Goal: Information Seeking & Learning: Learn about a topic

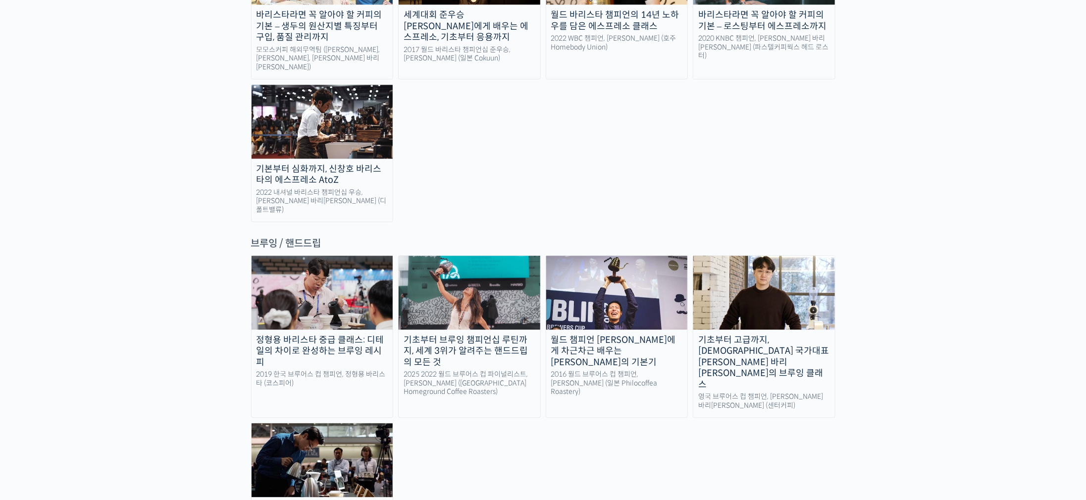
scroll to position [1560, 0]
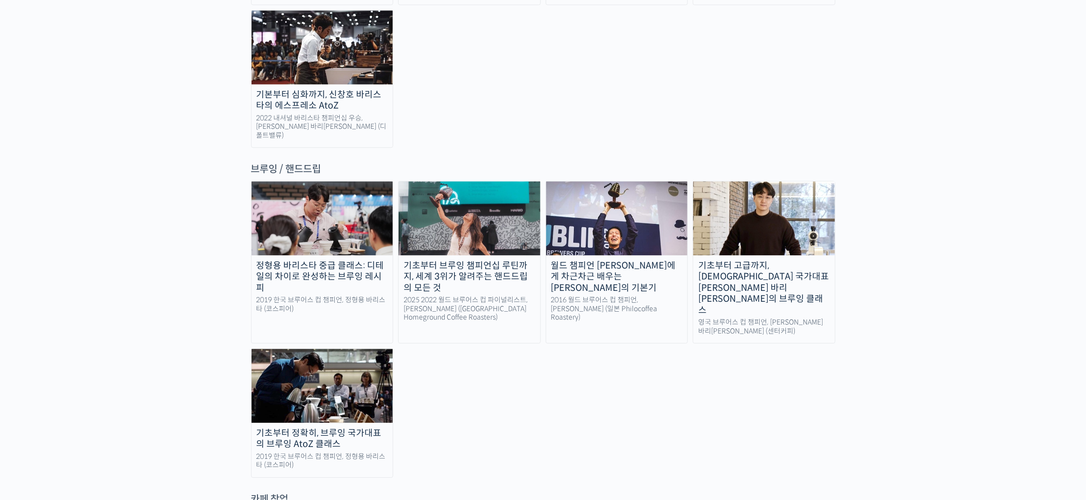
click at [764, 181] on img at bounding box center [764, 217] width 142 height 73
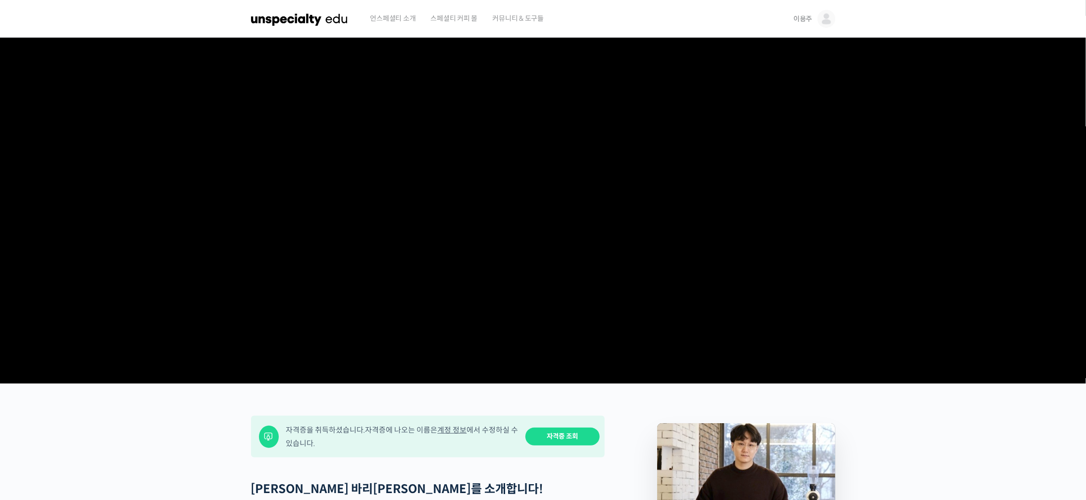
scroll to position [223, 0]
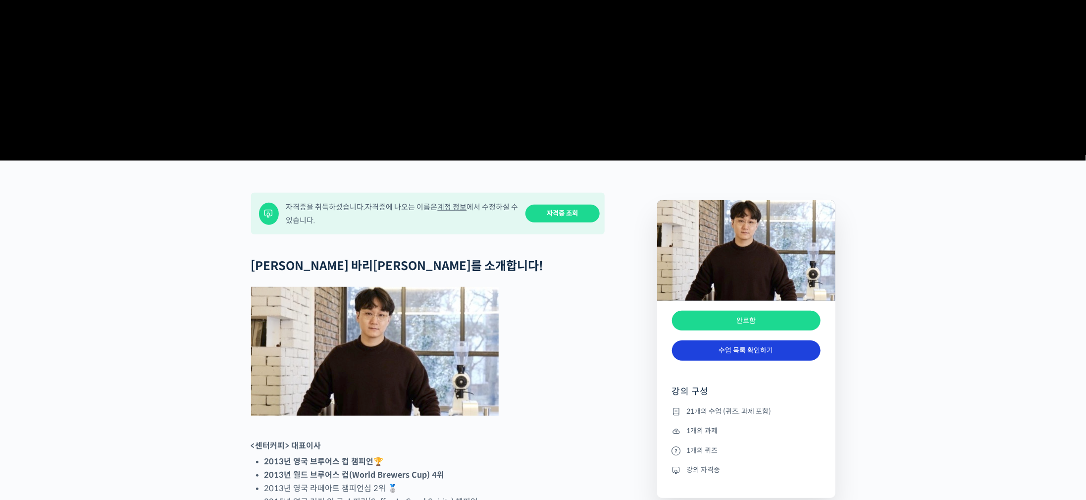
click at [748, 361] on link "수업 목록 확인하기" at bounding box center [746, 350] width 149 height 20
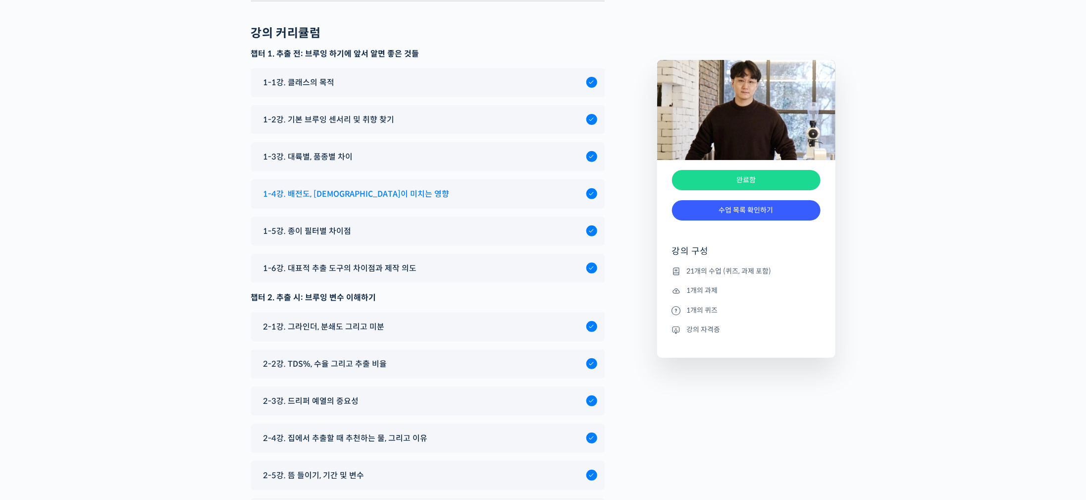
scroll to position [4649, 0]
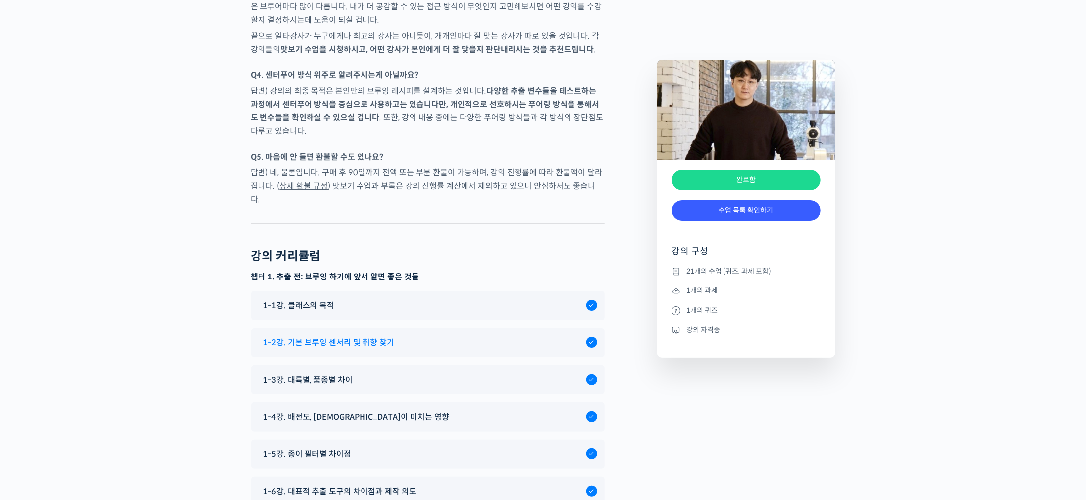
click at [368, 336] on span "1-2강. 기본 브루잉 센서리 및 취향 찾기" at bounding box center [328, 342] width 131 height 13
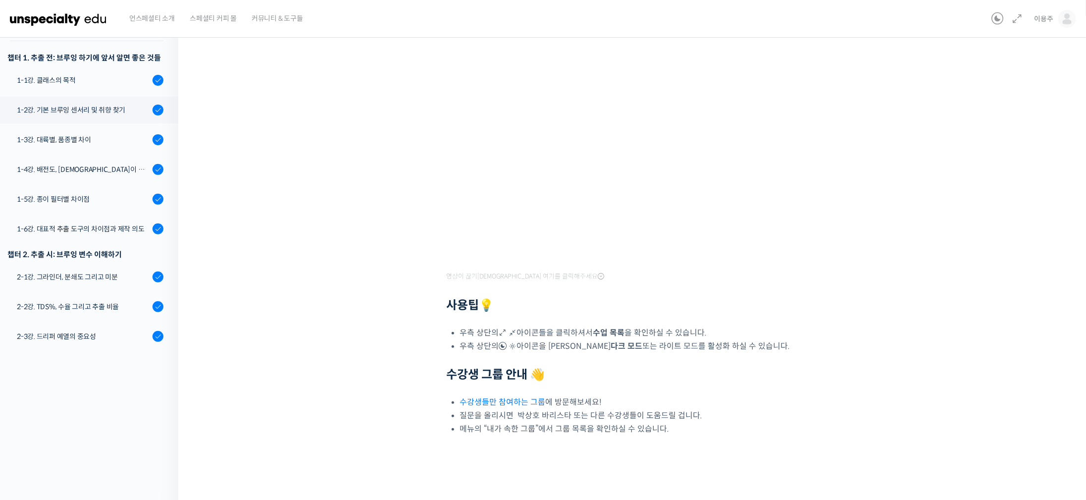
scroll to position [19, 0]
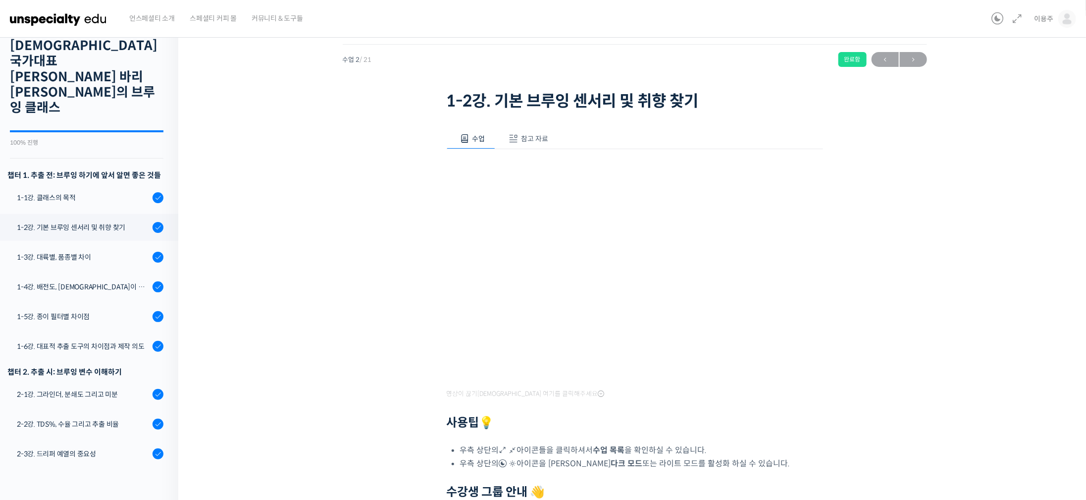
drag, startPoint x: 321, startPoint y: 276, endPoint x: 328, endPoint y: 261, distance: 17.3
click at [327, 263] on div "기초부터 고급까지, 영국 국가대표 박상호 바리스타의 브루잉 클래스 1-2강. 기본 브루잉 센서리 및 취향 찾기 완료함 수업 2 / 21 완료함…" at bounding box center [635, 311] width 814 height 573
click at [881, 342] on div "기초부터 고급까지, 영국 국가대표 박상호 바리스타의 브루잉 클래스 1-2강. 기본 브루잉 센서리 및 취향 찾기 완료함 수업 2 / 21 완료함…" at bounding box center [635, 311] width 814 height 573
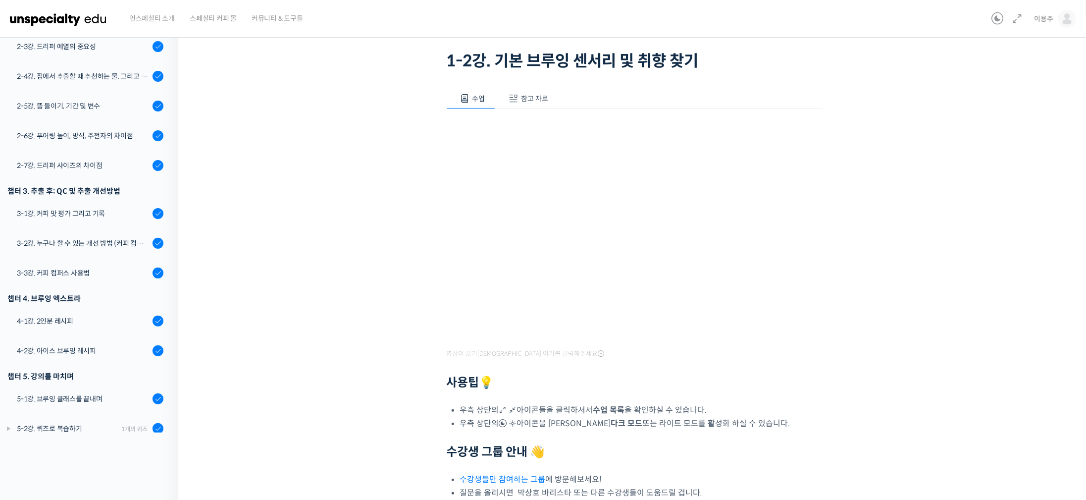
scroll to position [0, 0]
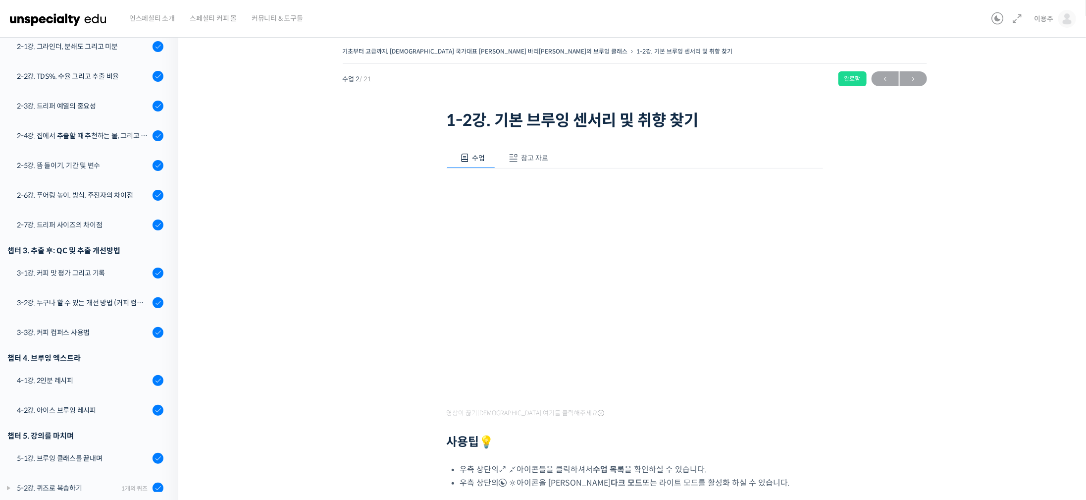
drag, startPoint x: 270, startPoint y: 284, endPoint x: 554, endPoint y: -90, distance: 469.4
click at [43, 18] on img at bounding box center [58, 19] width 97 height 30
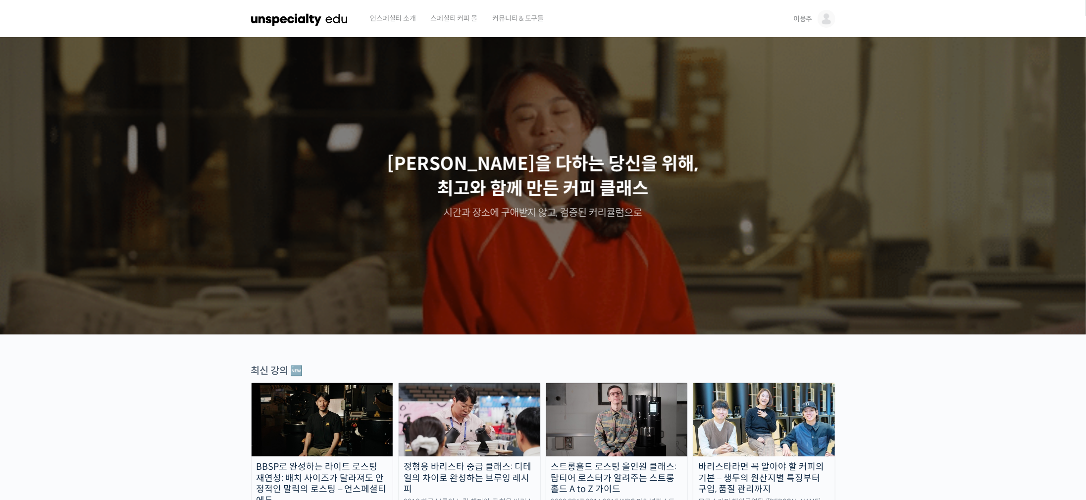
drag, startPoint x: 226, startPoint y: 33, endPoint x: 365, endPoint y: -90, distance: 186.0
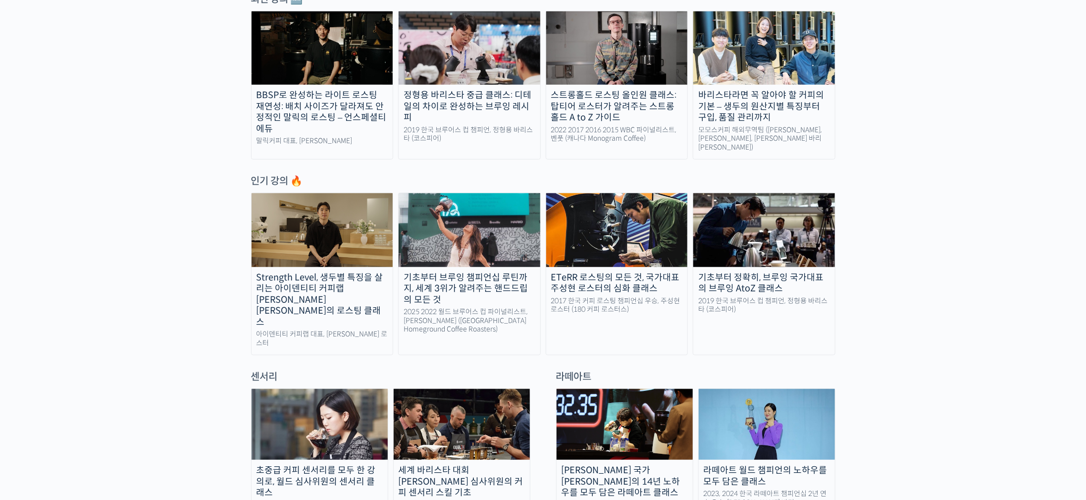
scroll to position [520, 0]
